Goal: Check status: Check status

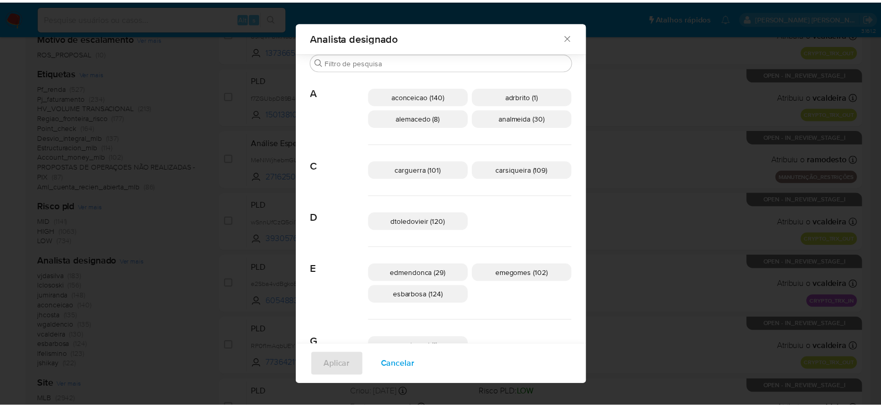
scroll to position [271, 0]
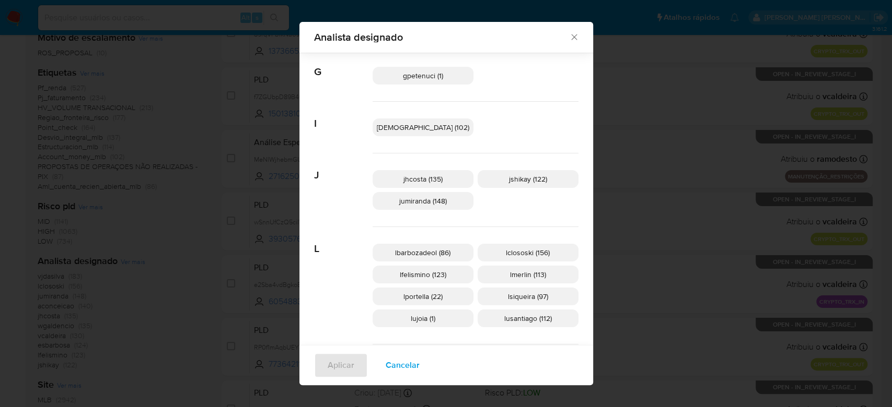
click at [571, 39] on icon "Fechar" at bounding box center [574, 37] width 6 height 6
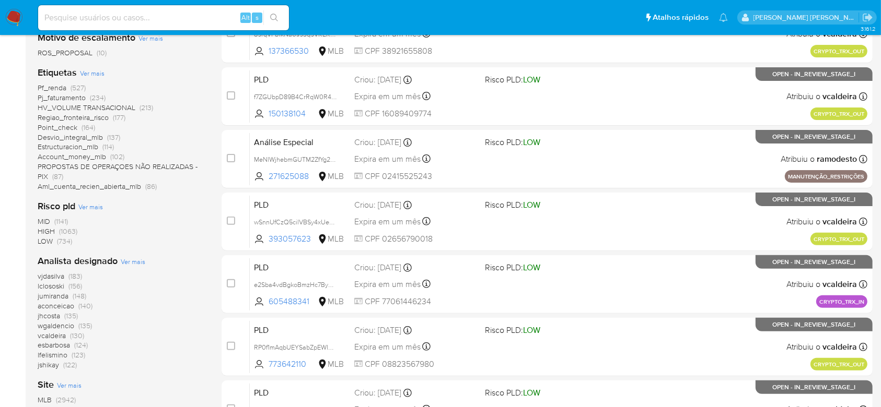
click at [184, 14] on input at bounding box center [163, 18] width 251 height 14
paste input "1496338499"
type input "1496338499"
click at [283, 22] on button "search-icon" at bounding box center [273, 17] width 21 height 15
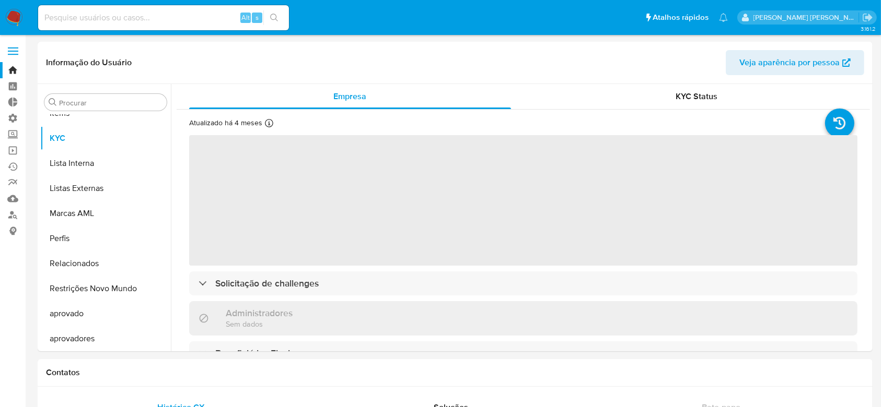
scroll to position [542, 0]
select select "10"
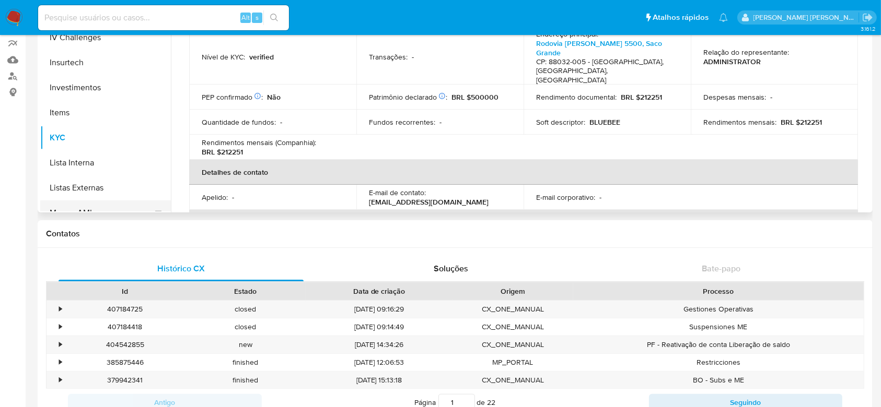
scroll to position [333, 0]
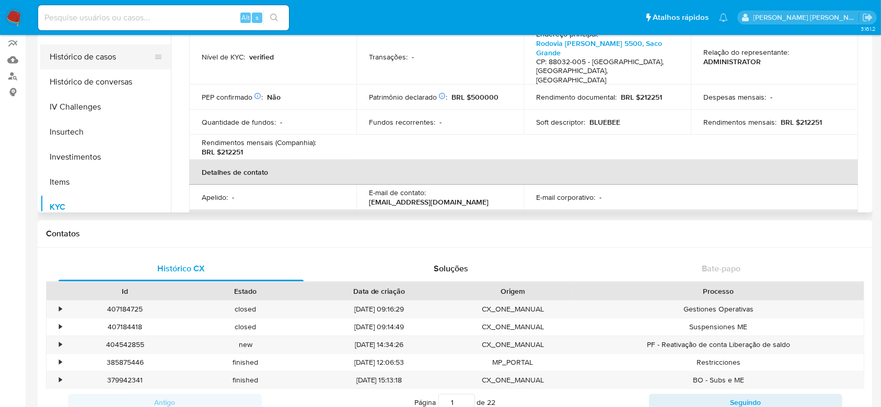
click at [83, 56] on button "Histórico de casos" at bounding box center [101, 56] width 122 height 25
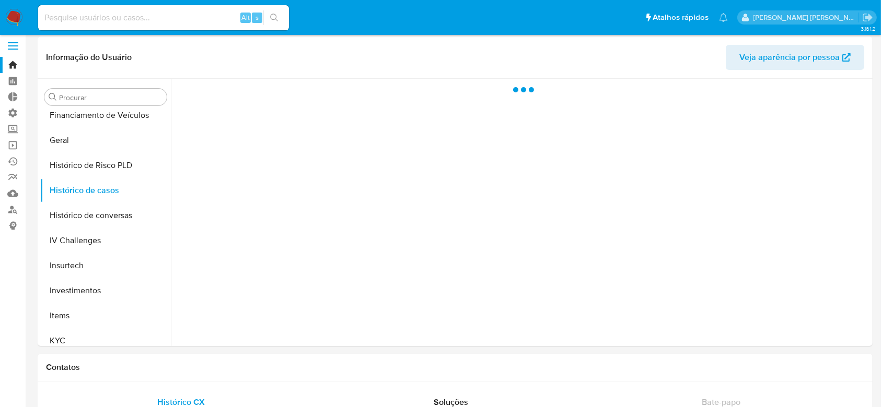
scroll to position [0, 0]
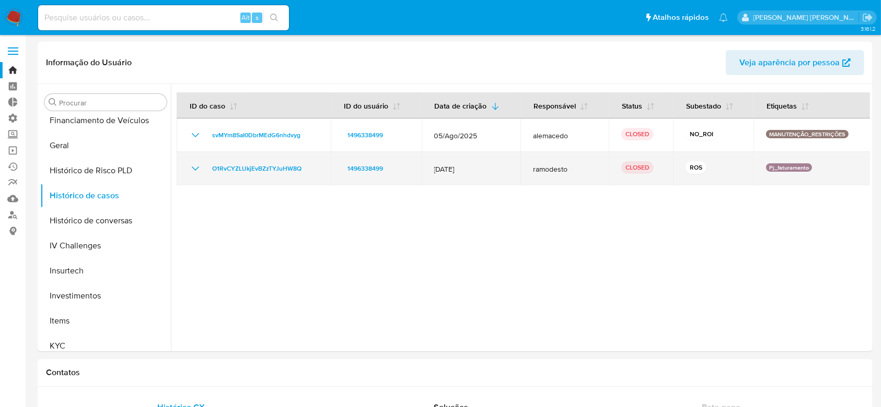
click at [314, 170] on div "O1RvCYZLUkjEvBZzTYJuHW8Q" at bounding box center [253, 168] width 129 height 13
click at [192, 165] on icon "Mostrar/Ocultar" at bounding box center [195, 168] width 13 height 13
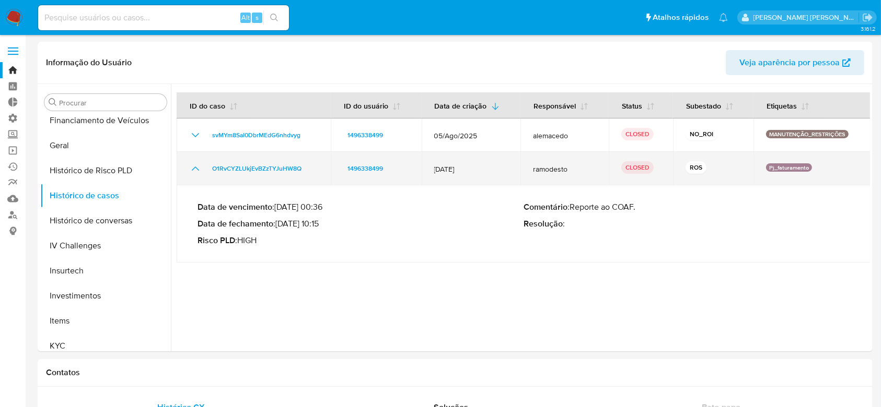
click at [192, 165] on icon "Mostrar/Ocultar" at bounding box center [195, 168] width 13 height 13
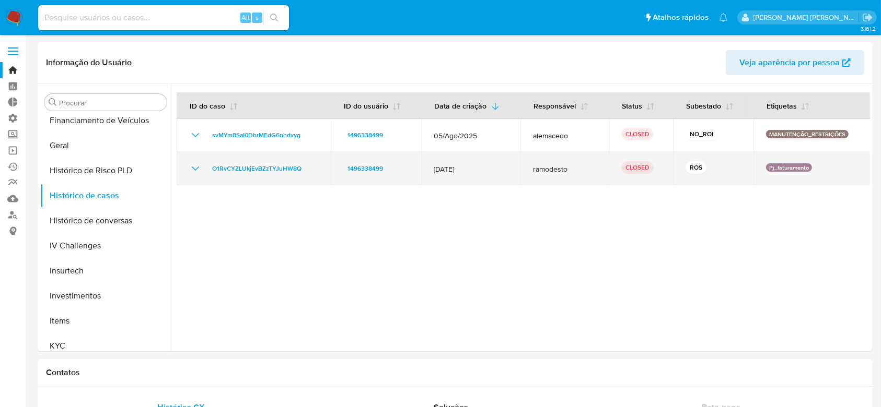
click at [320, 168] on td "O1RvCYZLUkjEvBZzTYJuHW8Q" at bounding box center [254, 168] width 154 height 33
click at [273, 167] on span "O1RvCYZLUkjEvBZzTYJuHW8Q" at bounding box center [256, 168] width 89 height 13
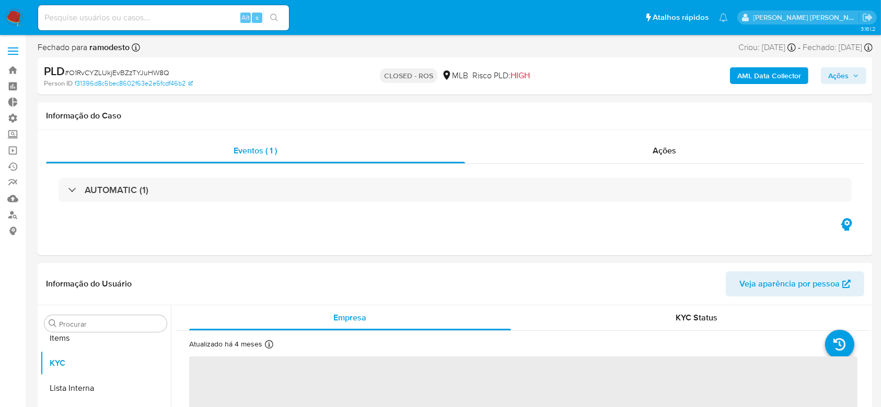
scroll to position [542, 0]
select select "10"
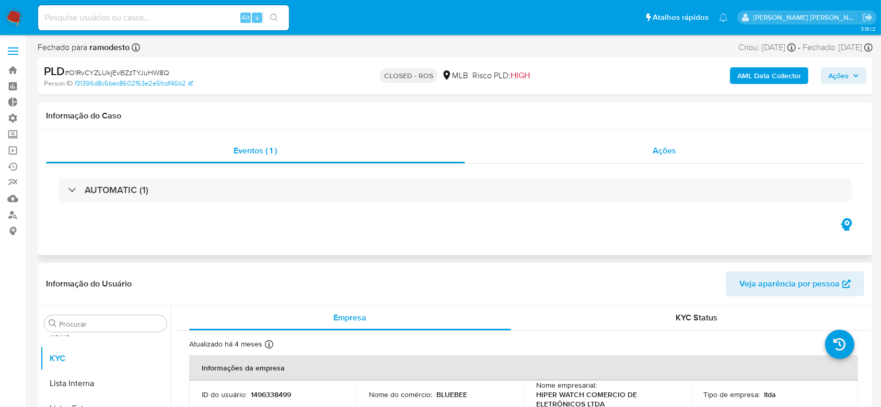
click at [668, 155] on span "Ações" at bounding box center [665, 151] width 24 height 12
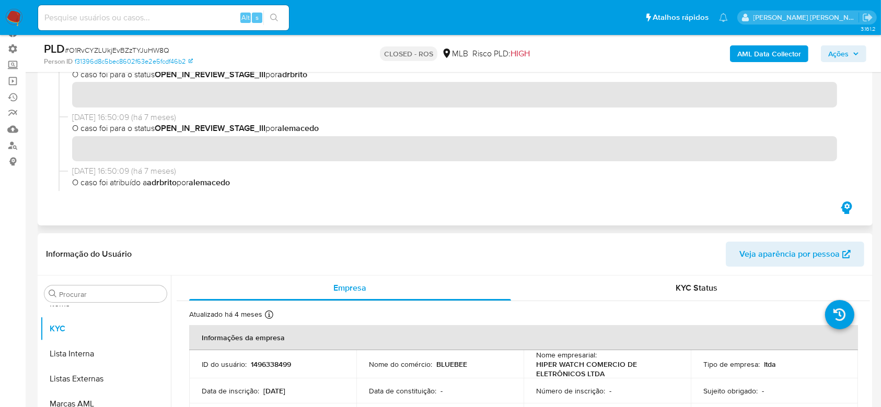
scroll to position [0, 0]
